Goal: Transaction & Acquisition: Download file/media

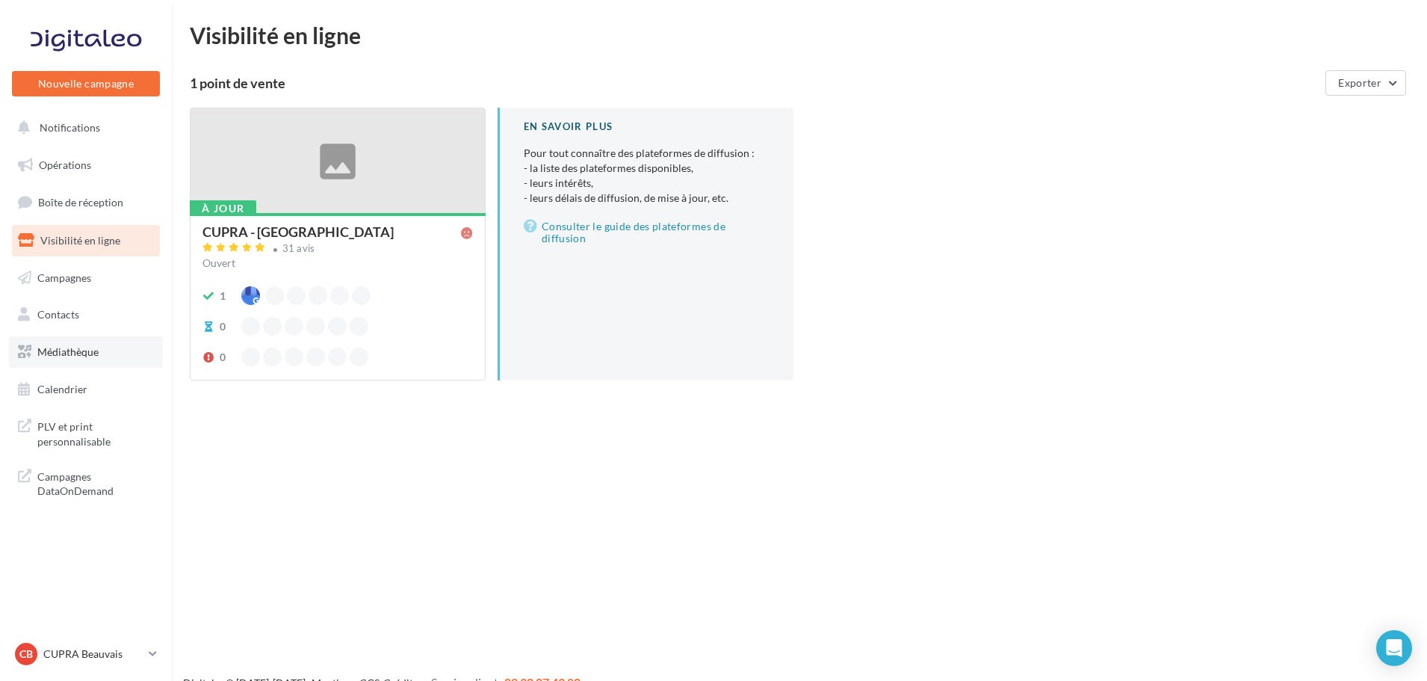
click at [78, 348] on span "Médiathèque" at bounding box center [67, 351] width 61 height 13
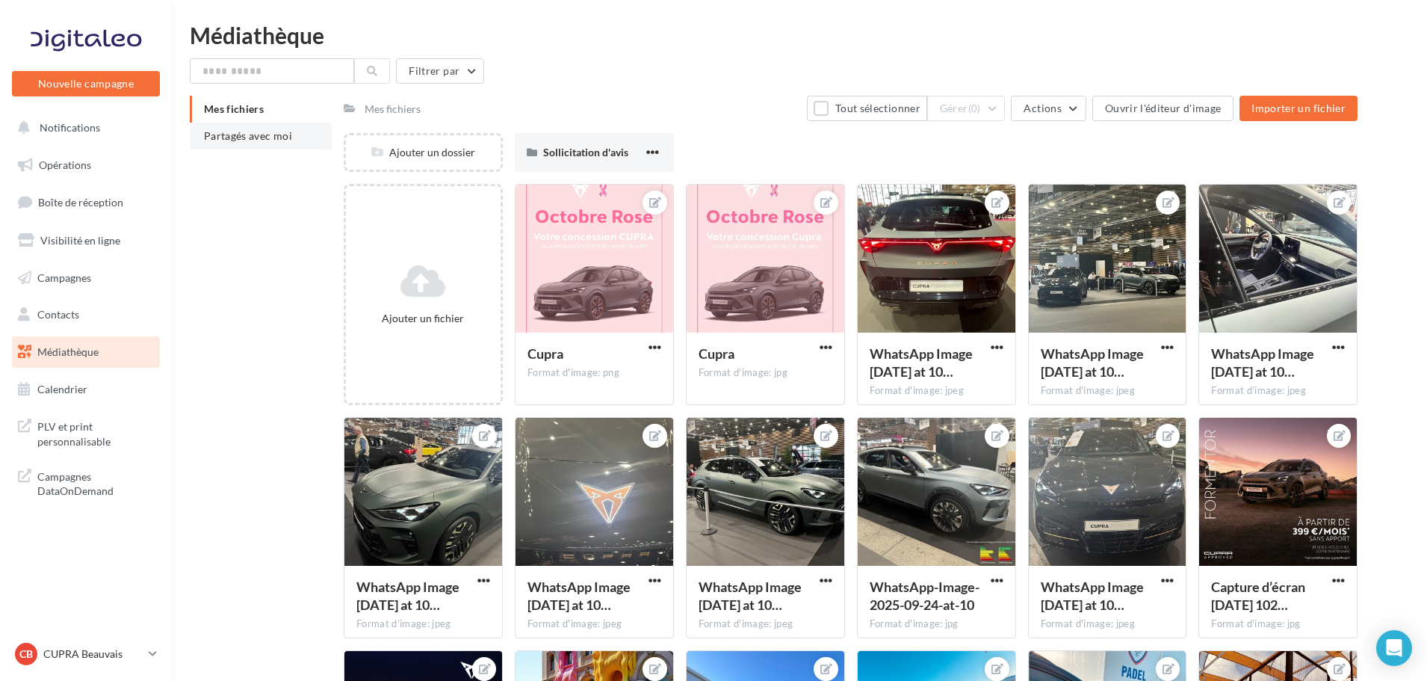
click at [274, 134] on span "Partagés avec moi" at bounding box center [248, 135] width 88 height 13
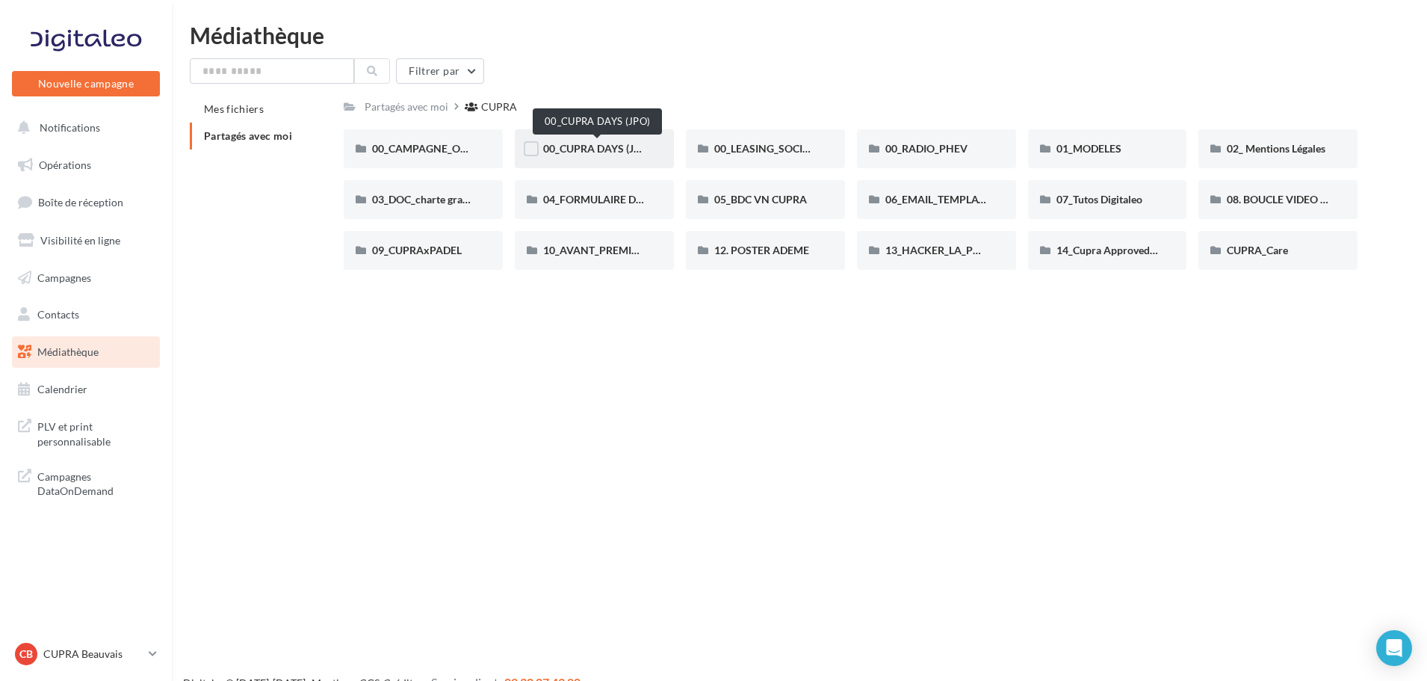
click at [596, 152] on span "00_CUPRA DAYS (JPO)" at bounding box center [597, 148] width 108 height 13
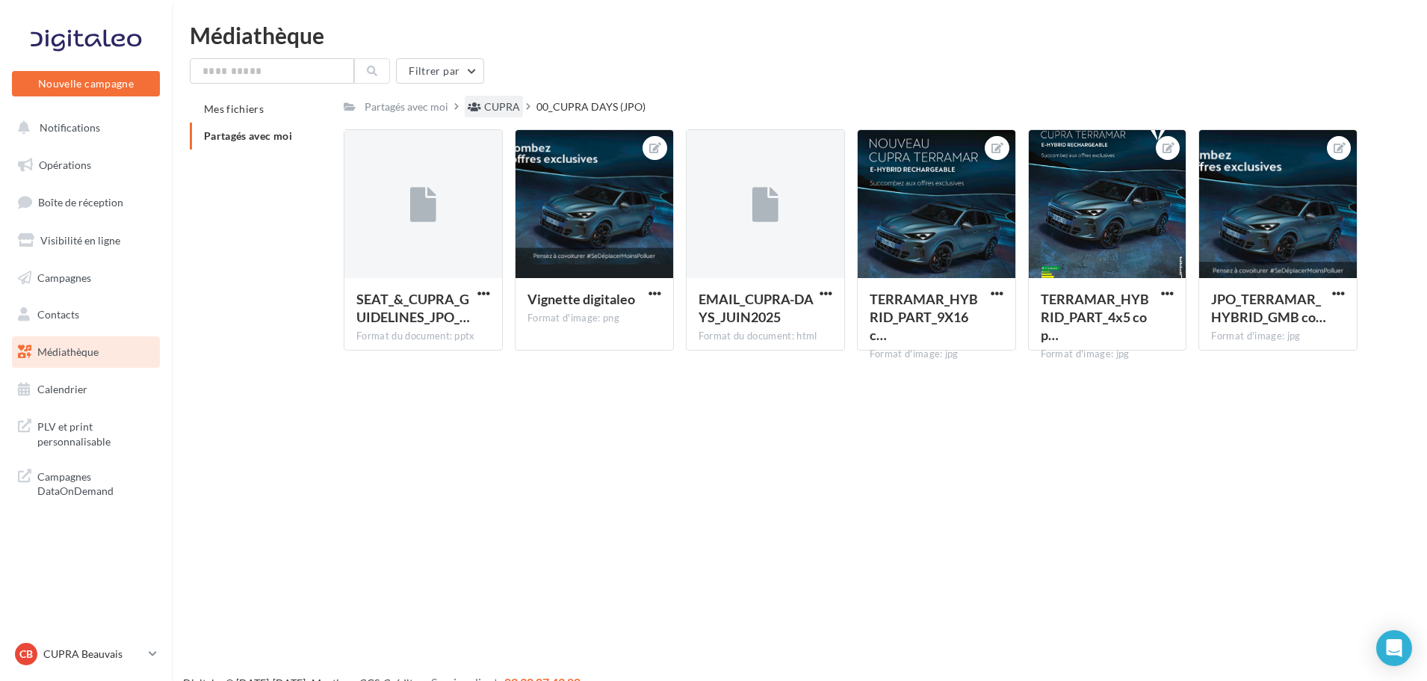
click at [505, 107] on div "CUPRA" at bounding box center [502, 106] width 36 height 15
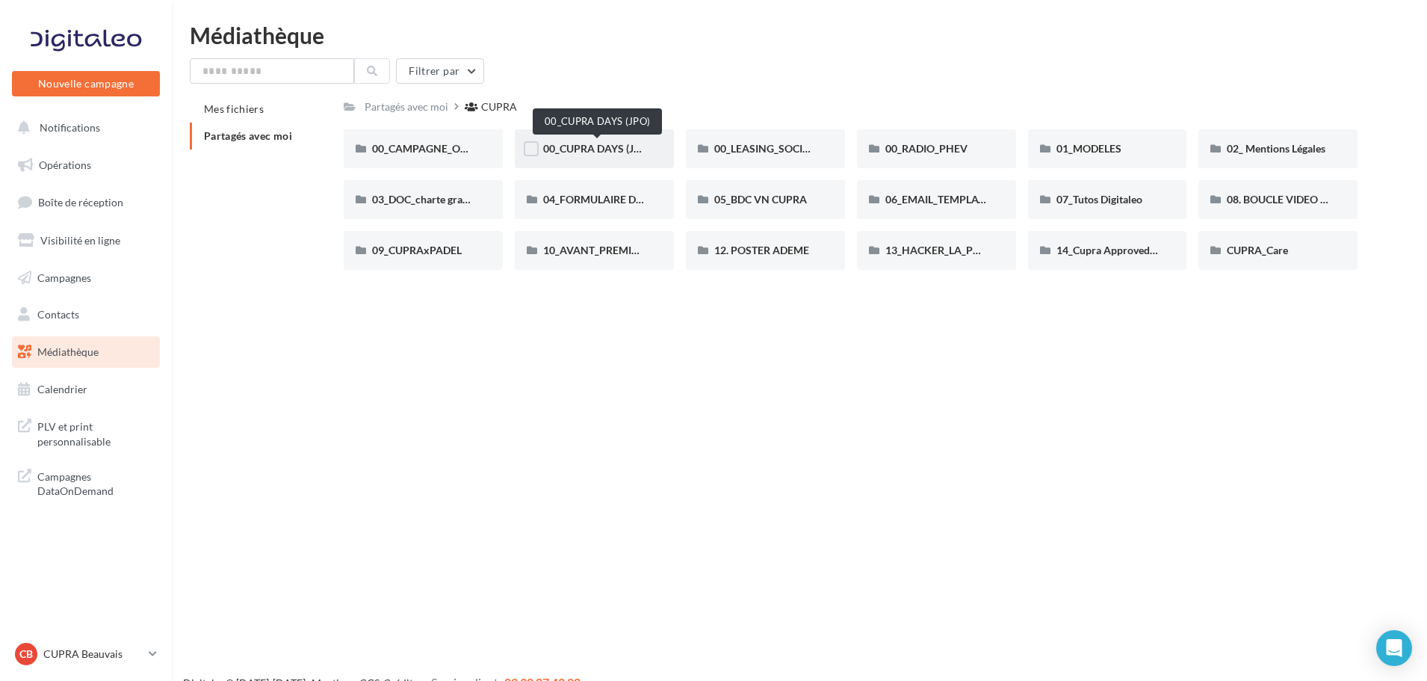
click at [605, 143] on span "00_CUPRA DAYS (JPO)" at bounding box center [597, 148] width 108 height 13
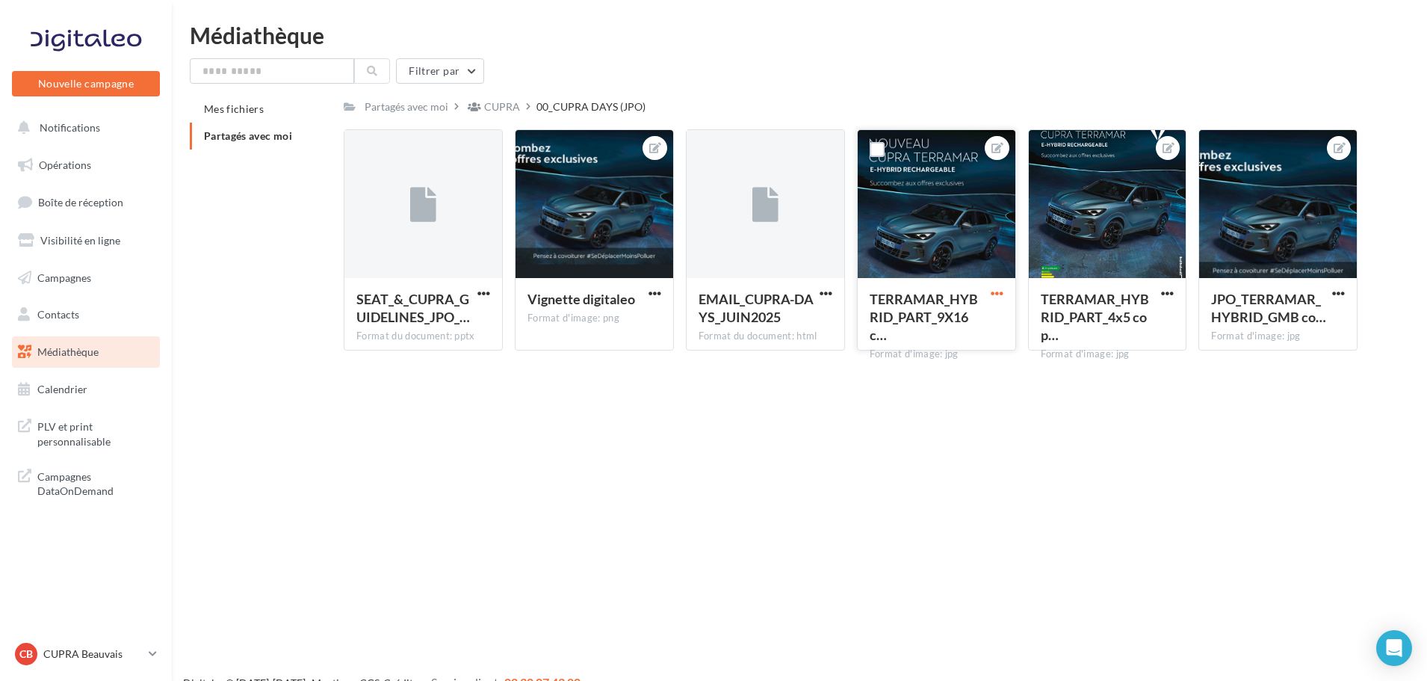
click at [1001, 294] on span "button" at bounding box center [997, 293] width 13 height 13
click at [913, 363] on button "Télécharger" at bounding box center [928, 361] width 158 height 39
click at [1248, 365] on div "Nouvelle campagne Nouvelle campagne Notifications Opérations Boîte de réception…" at bounding box center [713, 364] width 1427 height 681
click at [369, 674] on div "Digitaleo © [DATE]-[DATE] - Mentions - CGS - Crédits Service client 02 30 07 43…" at bounding box center [800, 682] width 1256 height 17
click at [498, 107] on div "CUPRA" at bounding box center [502, 106] width 36 height 15
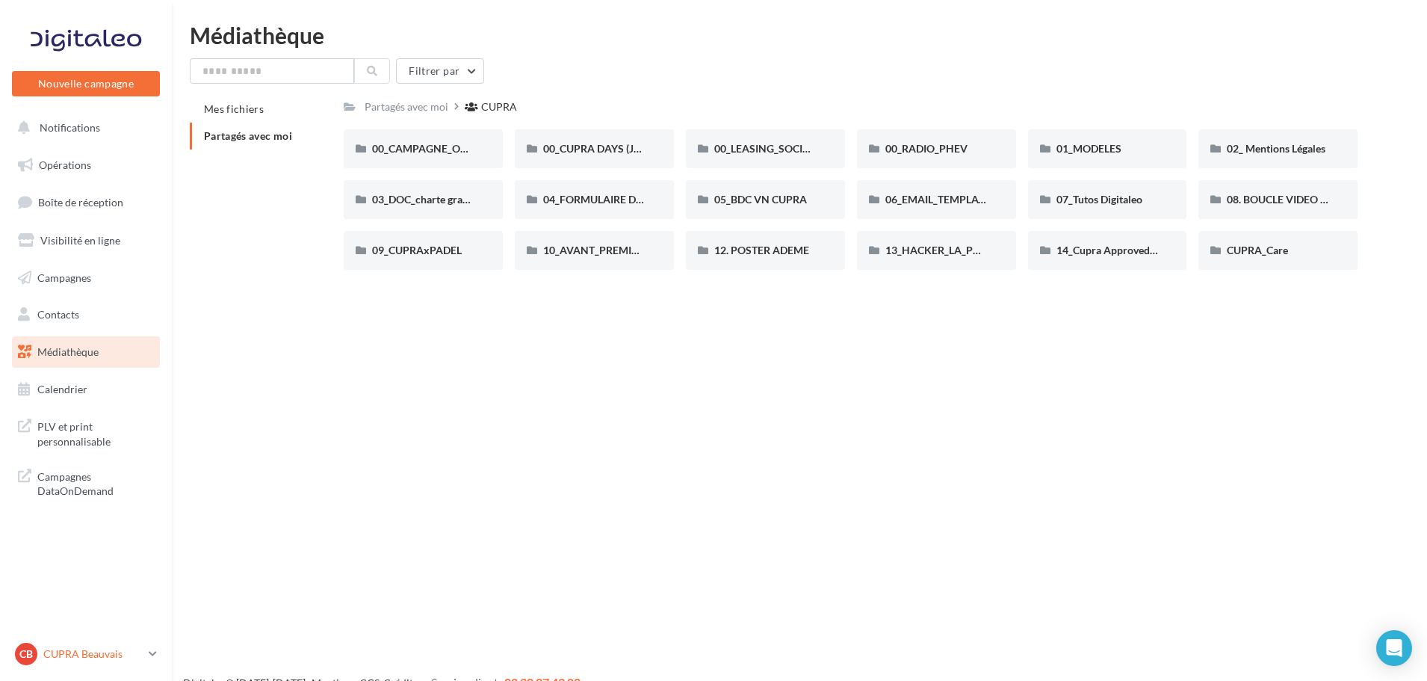
click at [129, 658] on p "CUPRA Beauvais" at bounding box center [92, 653] width 99 height 15
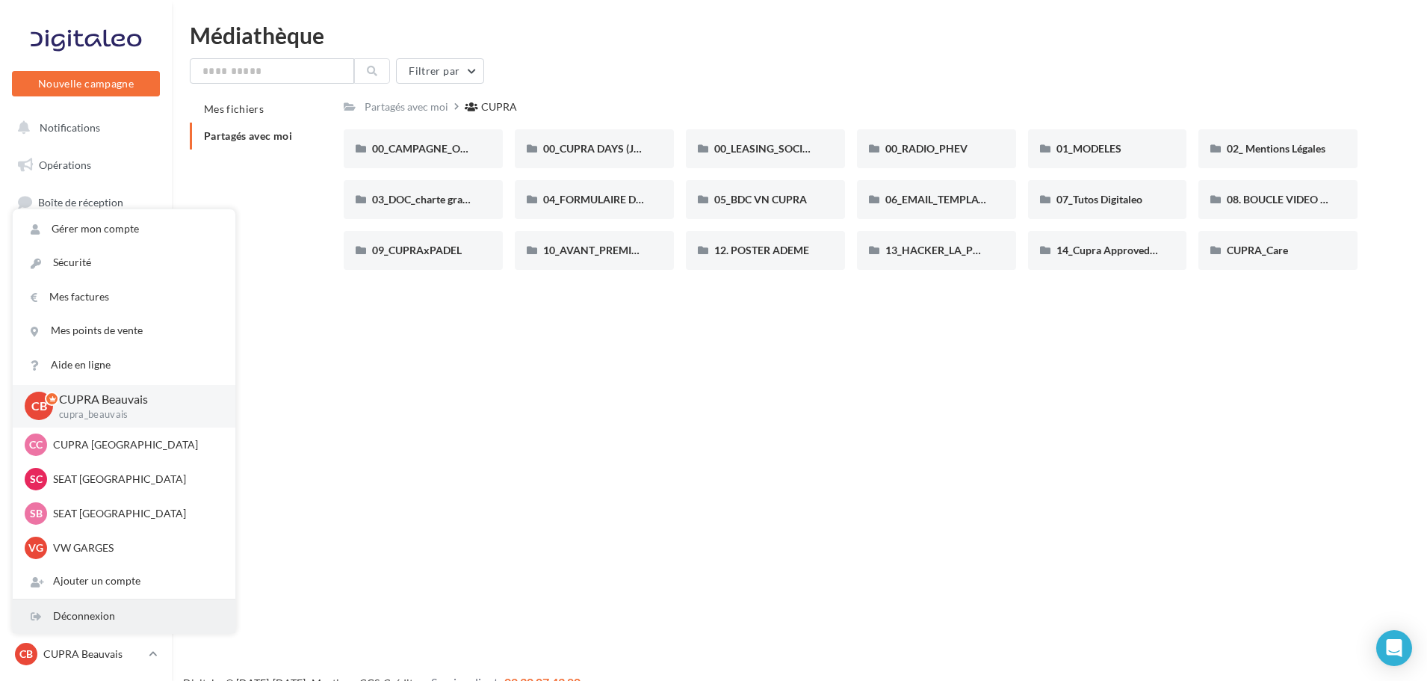
click at [125, 620] on div "Déconnexion" at bounding box center [124, 616] width 223 height 34
